Goal: Check status: Check status

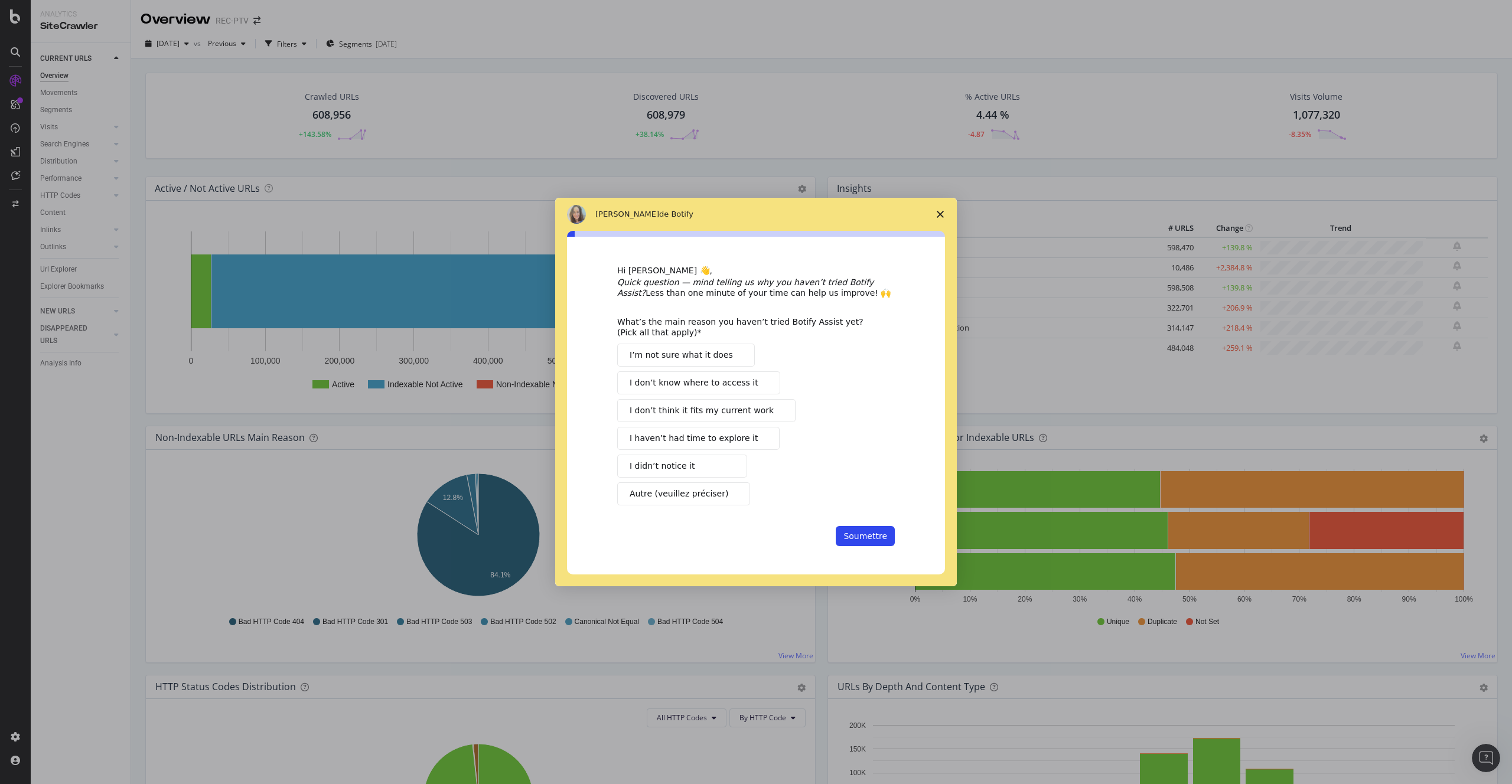
click at [943, 212] on icon "Fermer l'enquête" at bounding box center [940, 214] width 7 height 7
click at [943, 212] on div "Metric # URLS Change Trend Indexable URLs 598,470 +139.8 % Non-Indexable URLs 1…" at bounding box center [1163, 307] width 669 height 212
